Goal: Task Accomplishment & Management: Use online tool/utility

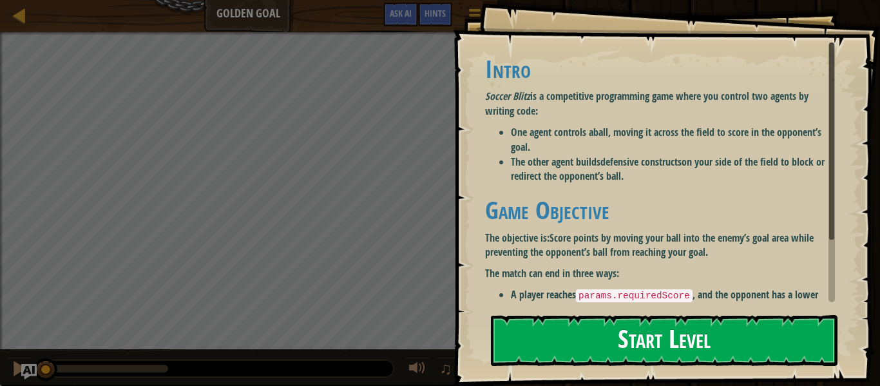
click at [679, 178] on li "The other agent builds defensive constructs on your side of the field to block …" at bounding box center [673, 170] width 324 height 30
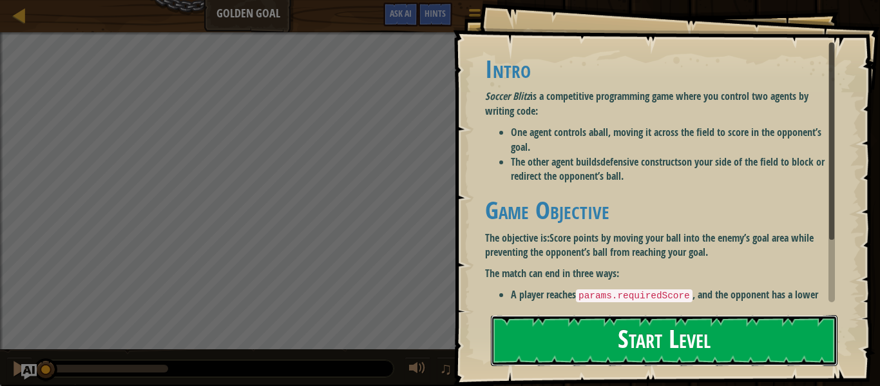
click at [662, 327] on button "Start Level" at bounding box center [664, 340] width 347 height 51
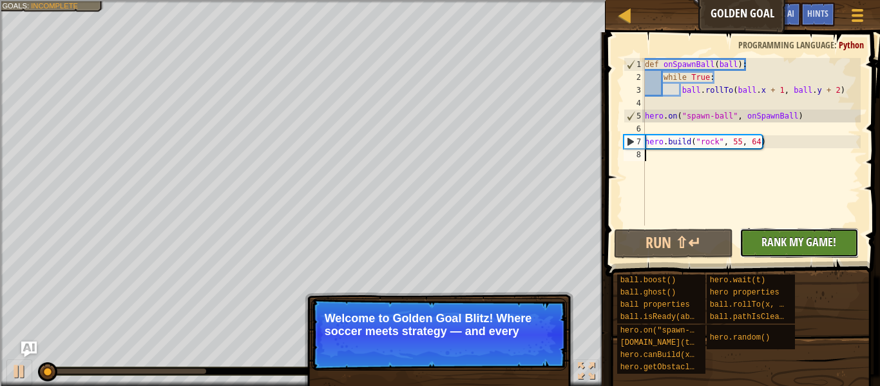
click at [778, 238] on span "Rank My Game!" at bounding box center [799, 242] width 75 height 16
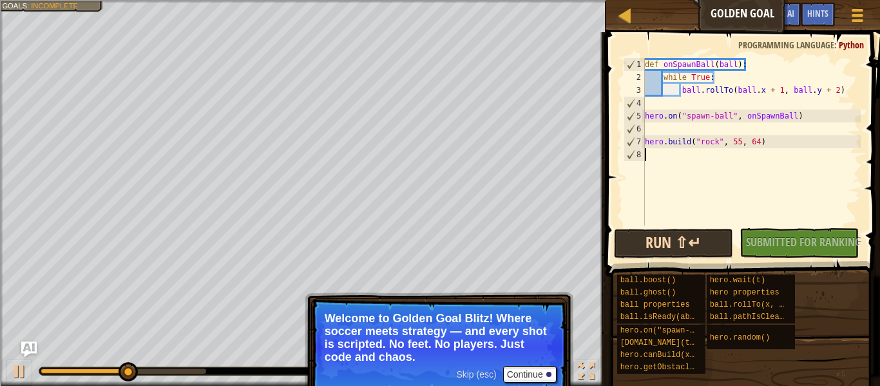
scroll to position [6, 0]
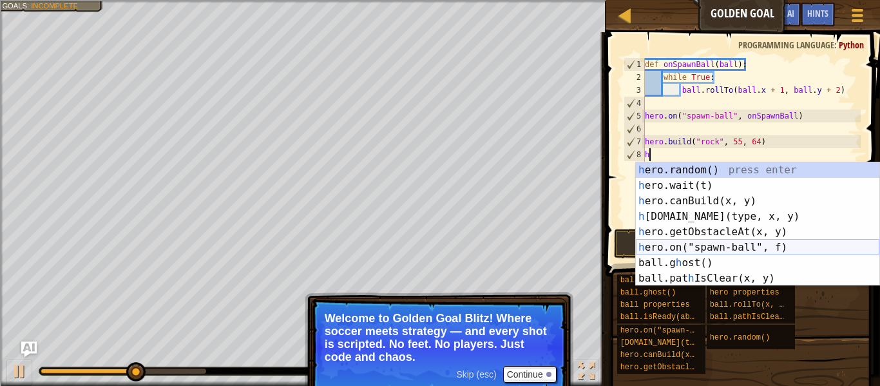
click at [719, 247] on div "h ero.random() press enter h ero.wait(t) press enter h ero.canBuild(x, y) press…" at bounding box center [758, 239] width 244 height 155
type textarea "hero.on("spawn-ball", onSpawnBall)"
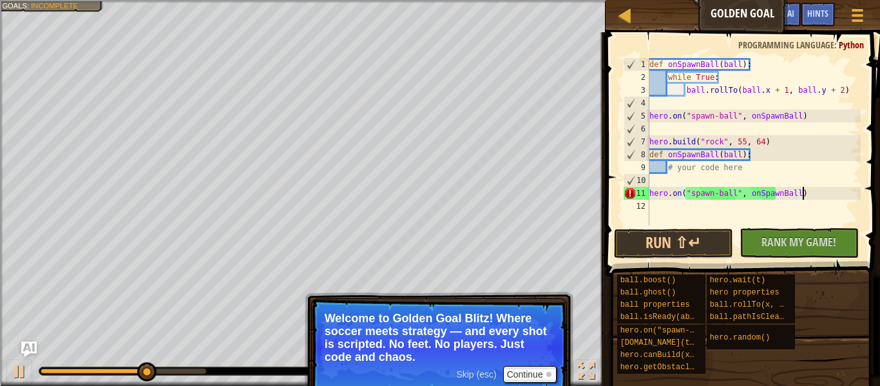
click at [724, 213] on div "def onSpawnBall ( ball ) : while True : ball . rollTo ( ball . x + 1 , ball . y…" at bounding box center [754, 154] width 214 height 193
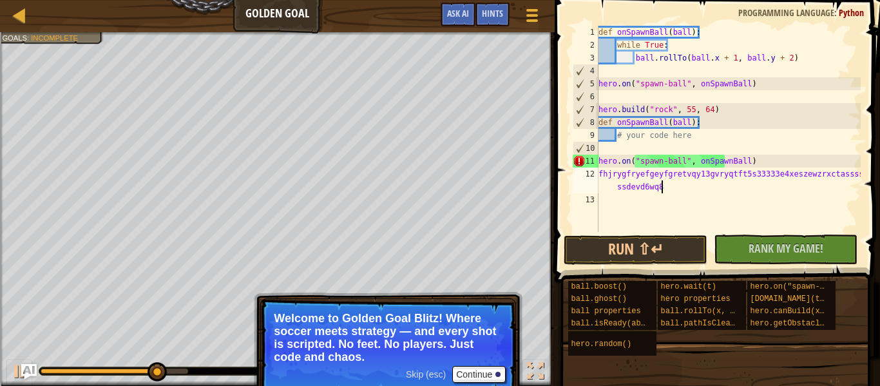
scroll to position [6, 44]
type textarea "fhjrygfryefgeyfgretvqy13gvryqtft5s33333e4xeszewzrxctassssssdevd6wq8a9"
